Goal: Navigation & Orientation: Find specific page/section

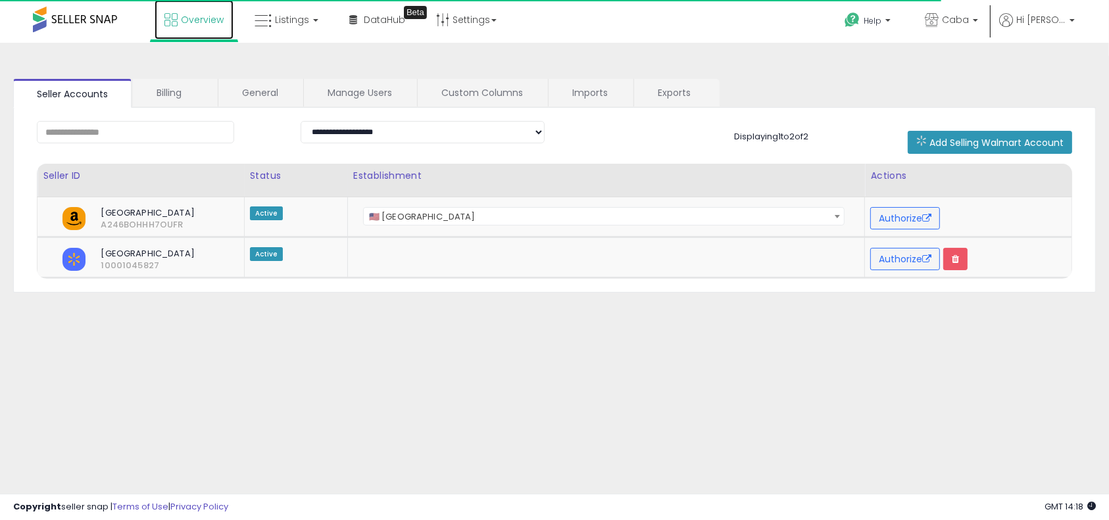
click at [220, 29] on link "Overview" at bounding box center [194, 19] width 79 height 39
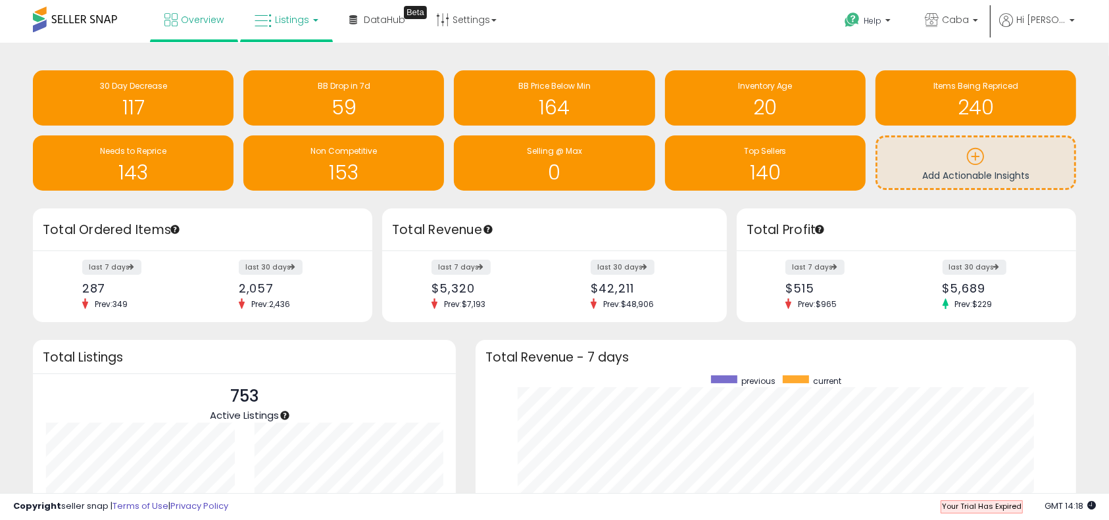
click at [293, 11] on link "Listings" at bounding box center [287, 19] width 84 height 39
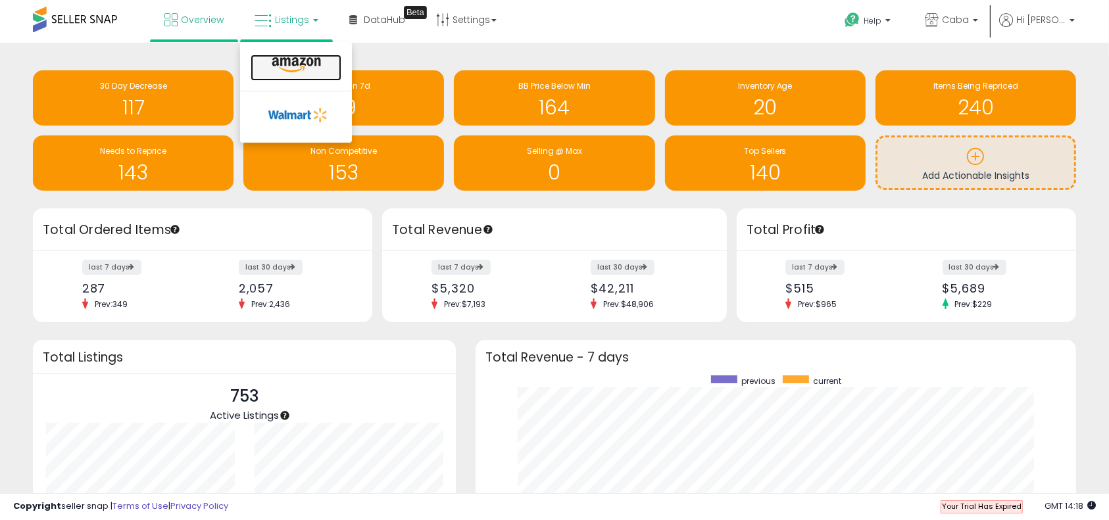
click at [301, 65] on icon at bounding box center [296, 65] width 57 height 17
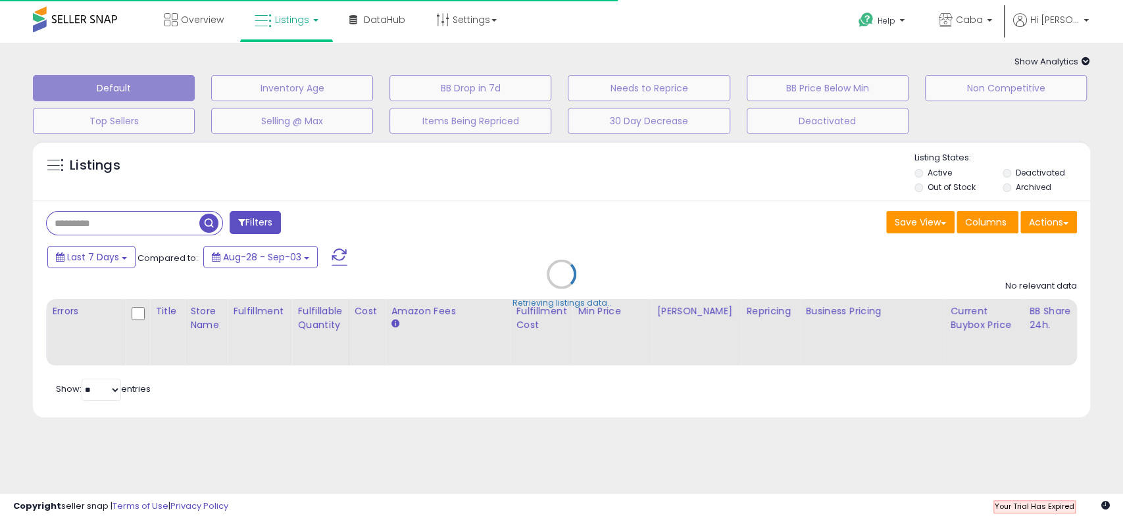
click at [560, 13] on div "Overview Listings DataHub" at bounding box center [361, 28] width 742 height 56
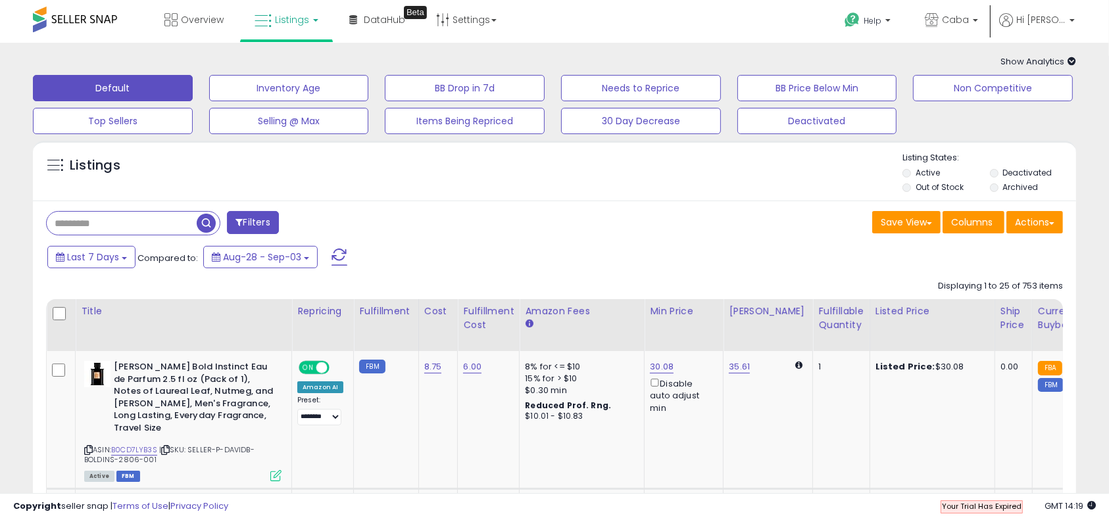
click at [680, 14] on div "Overview Listings DataHub Beta" at bounding box center [356, 28] width 733 height 56
